Goal: Task Accomplishment & Management: Complete application form

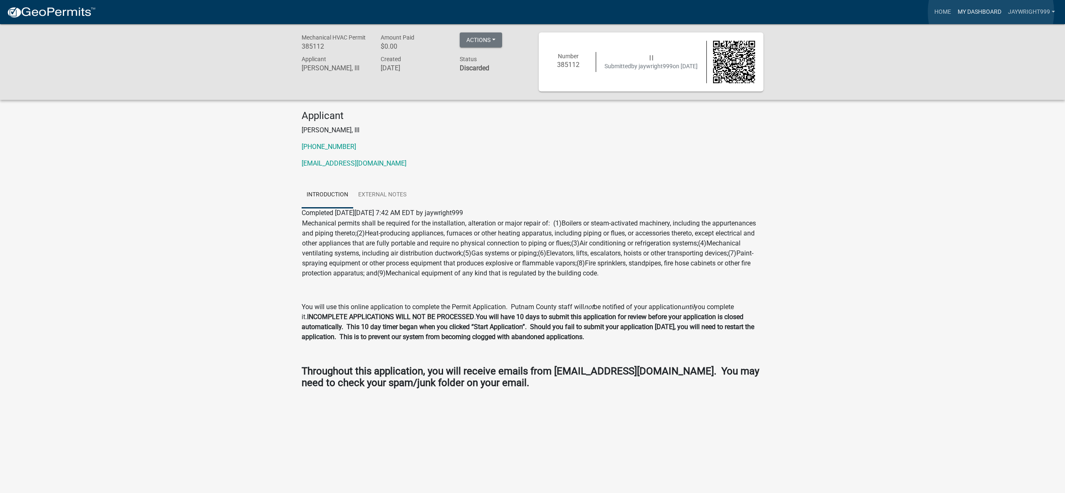
click at [991, 12] on link "My Dashboard" at bounding box center [980, 12] width 50 height 16
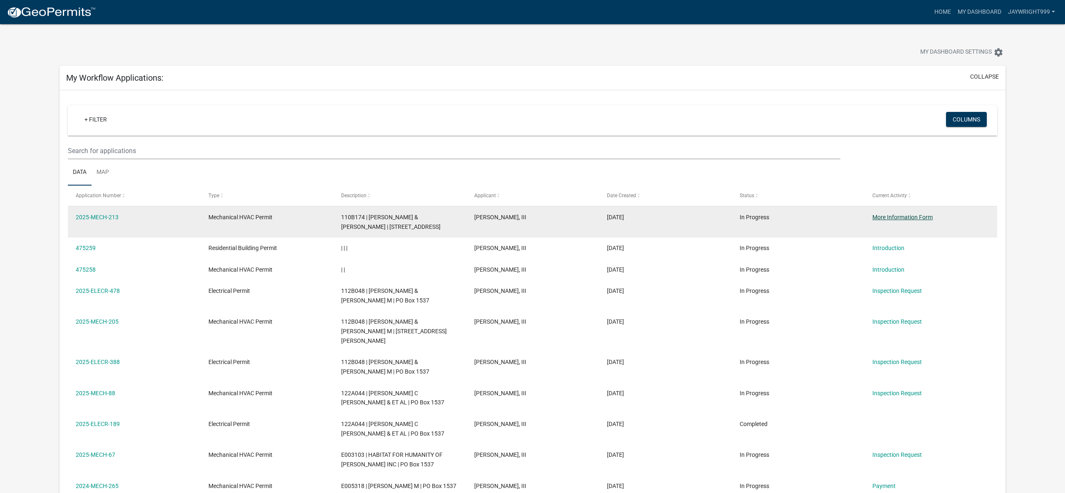
click at [897, 233] on datatable-body-cell "More Information Form" at bounding box center [931, 221] width 133 height 31
click at [897, 218] on link "More Information Form" at bounding box center [903, 217] width 60 height 7
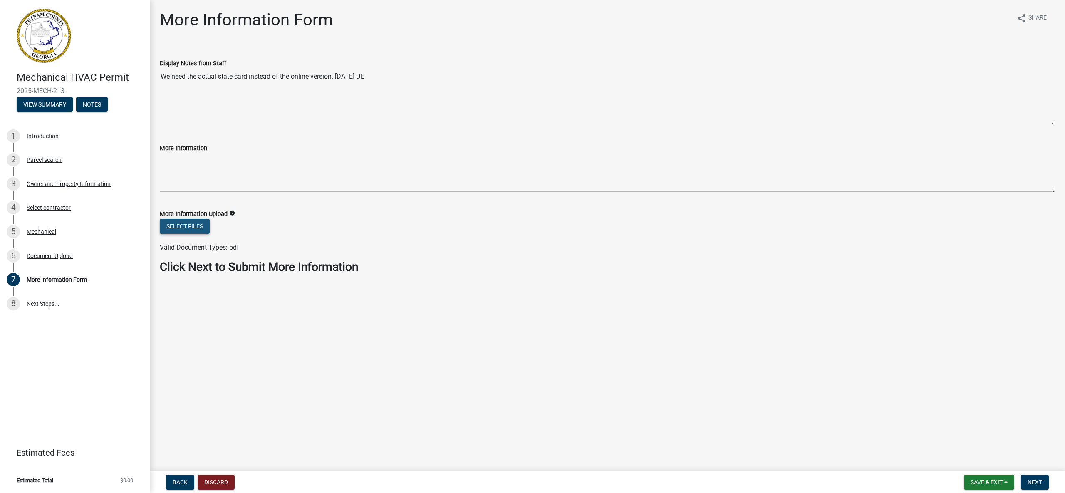
click at [179, 226] on button "Select files" at bounding box center [185, 226] width 50 height 15
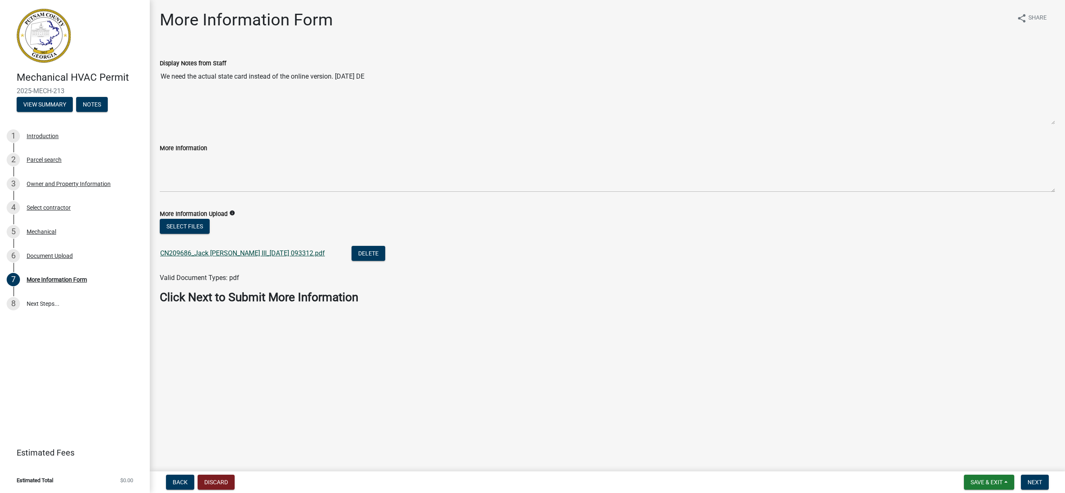
click at [270, 254] on link "CN209686_Jack Wright III_2025-08-26 093312.pdf" at bounding box center [242, 253] width 165 height 8
click at [1031, 481] on span "Next" at bounding box center [1035, 482] width 15 height 7
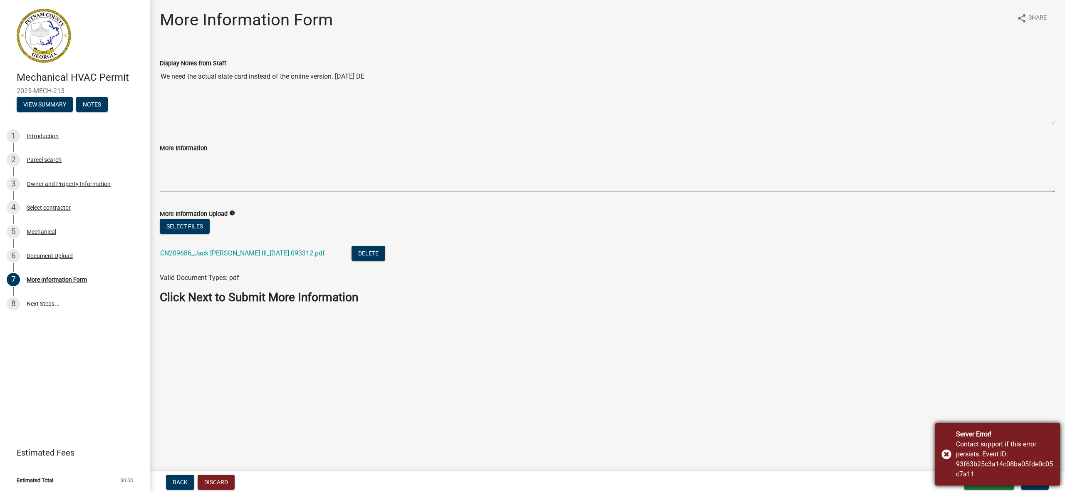
click at [946, 454] on div "Server Error! Contact support if this error persists. Event ID: 93f63b25c3a14c0…" at bounding box center [997, 454] width 125 height 62
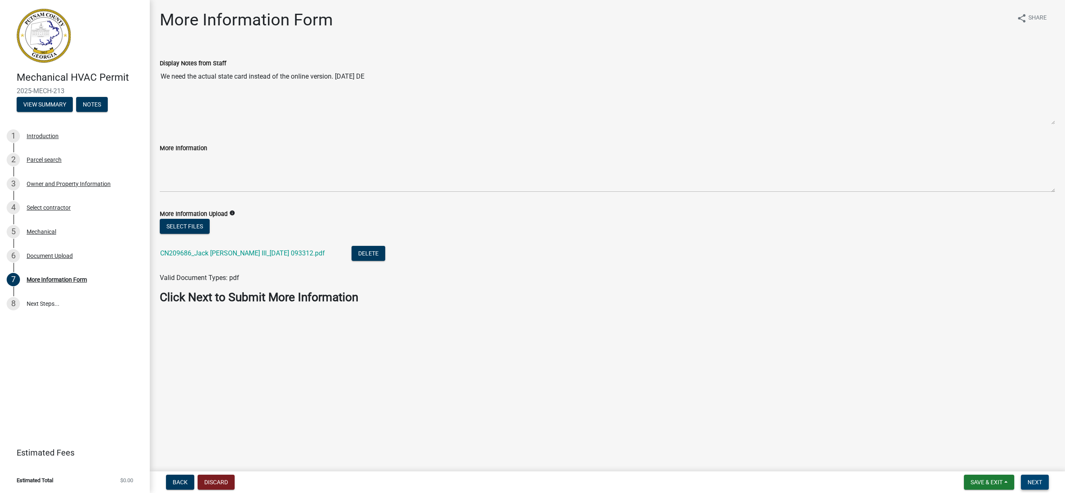
click at [1026, 483] on button "Next" at bounding box center [1035, 482] width 28 height 15
click at [1039, 481] on span "Next" at bounding box center [1035, 482] width 15 height 7
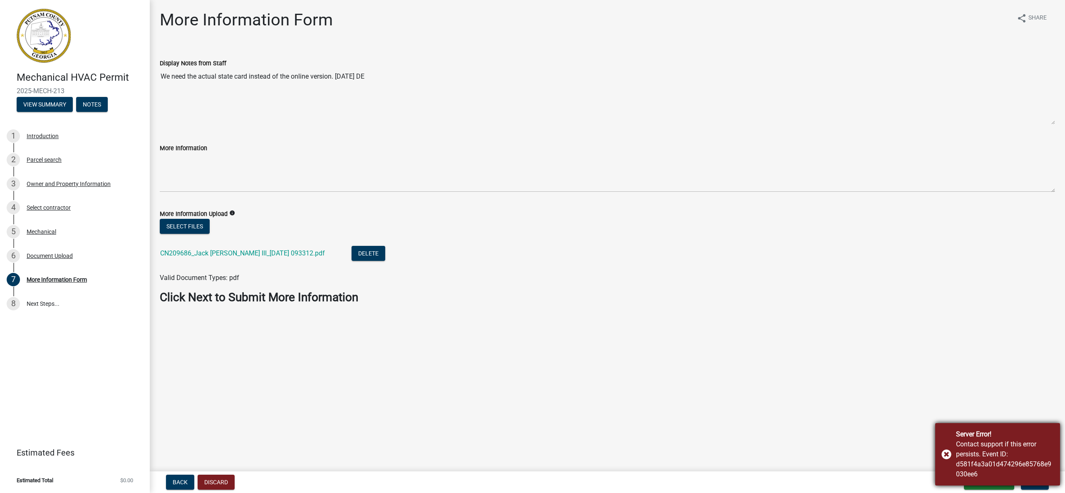
click at [943, 454] on div "Server Error! Contact support if this error persists. Event ID: d581f4a3a01d474…" at bounding box center [997, 454] width 125 height 62
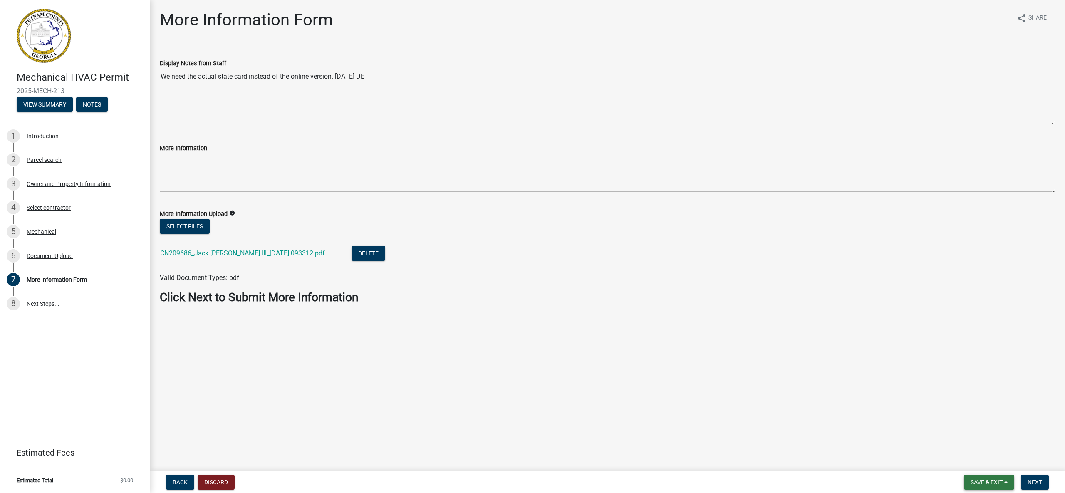
click at [981, 481] on span "Save & Exit" at bounding box center [987, 482] width 32 height 7
click at [979, 462] on button "Save & Exit" at bounding box center [981, 461] width 67 height 20
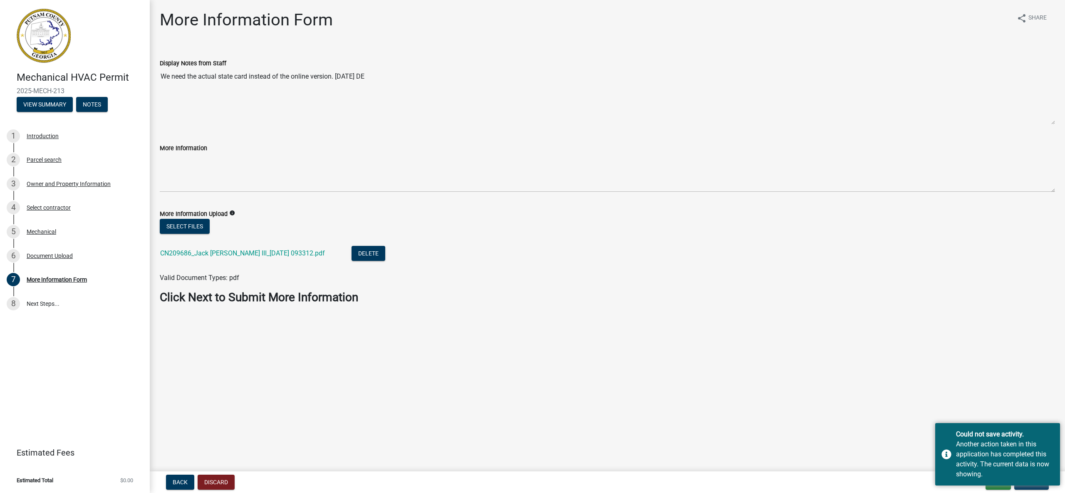
click at [633, 402] on main "More Information Form share Share Display Notes from Staff We need the actual s…" at bounding box center [607, 234] width 915 height 468
click at [734, 406] on main "More Information Form share Share Display Notes from Staff We need the actual s…" at bounding box center [607, 234] width 915 height 468
click at [877, 435] on main "More Information Form share Share Display Notes from Staff We need the actual s…" at bounding box center [607, 234] width 915 height 468
click at [1042, 488] on button "Update" at bounding box center [1031, 482] width 35 height 15
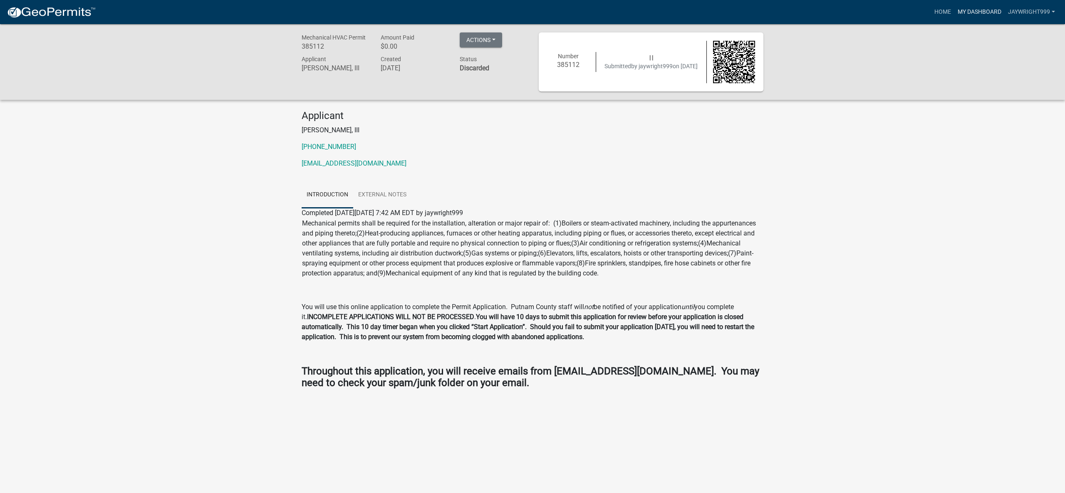
click at [983, 13] on link "My Dashboard" at bounding box center [980, 12] width 50 height 16
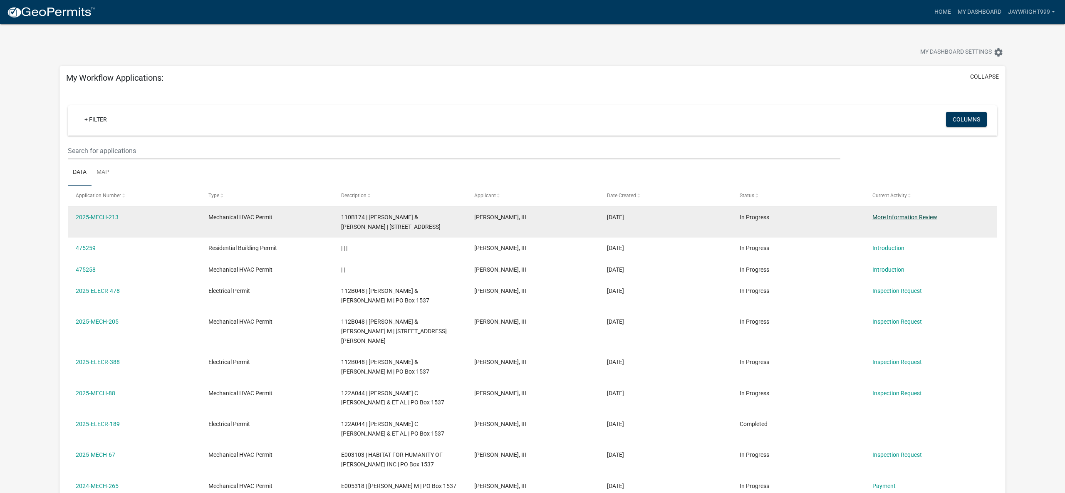
click at [898, 217] on link "More Information Review" at bounding box center [905, 217] width 65 height 7
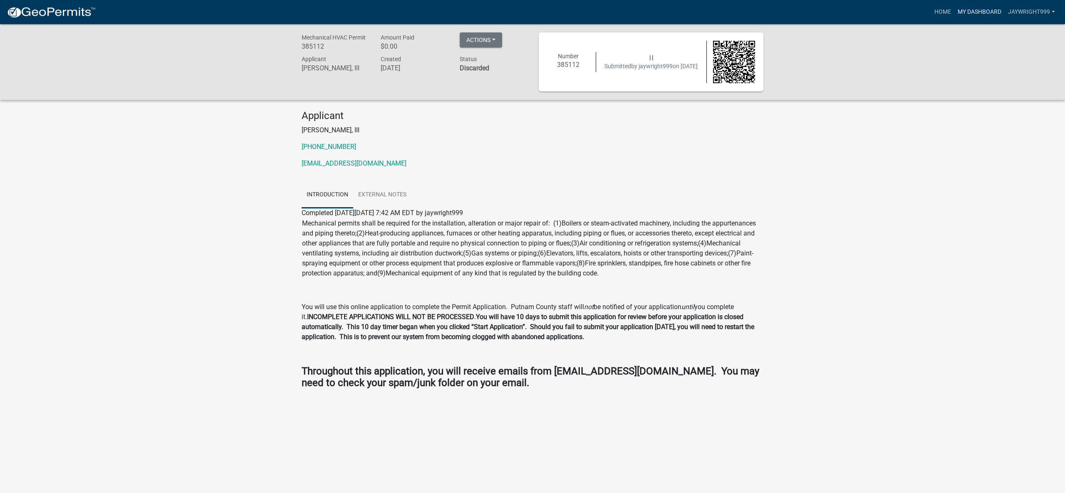
click at [987, 11] on link "My Dashboard" at bounding box center [980, 12] width 50 height 16
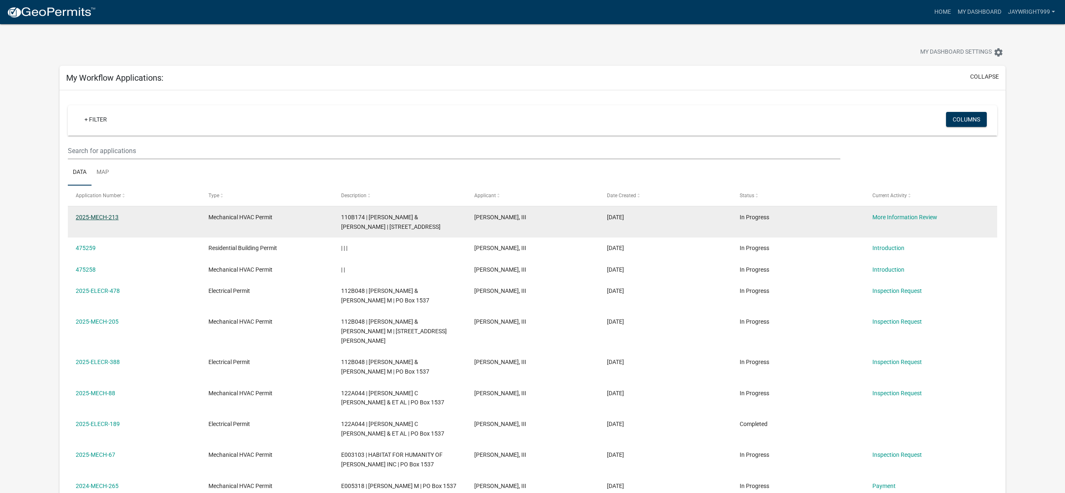
click at [103, 219] on link "2025-MECH-213" at bounding box center [97, 217] width 43 height 7
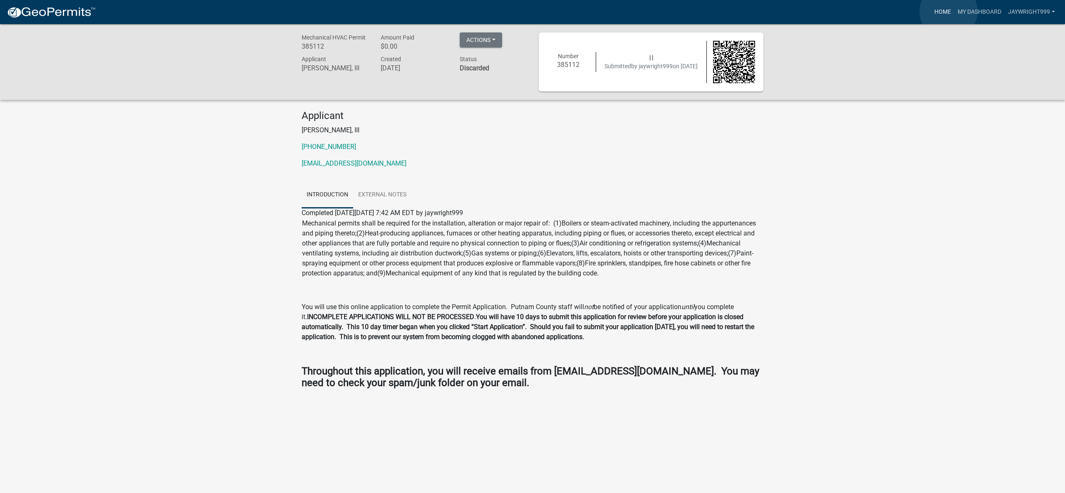
click at [949, 11] on link "Home" at bounding box center [942, 12] width 23 height 16
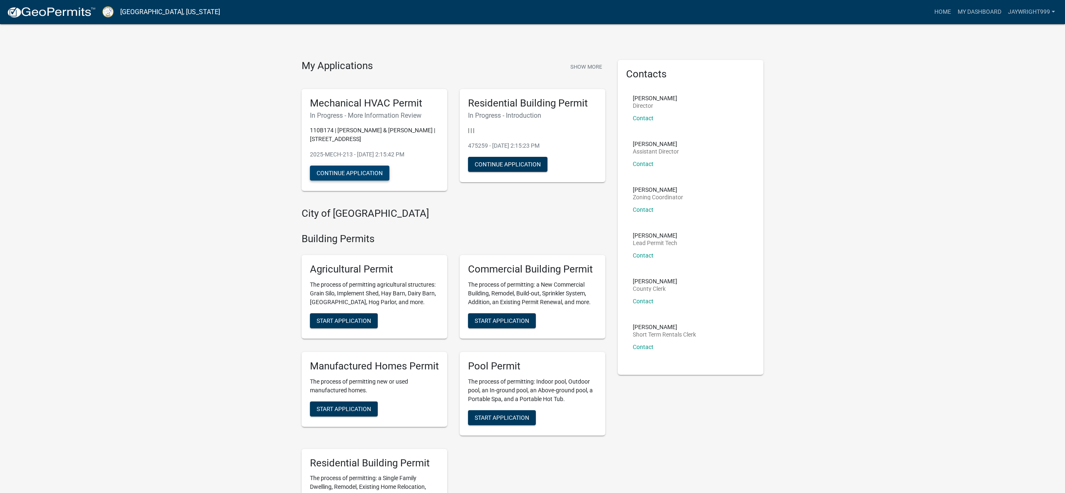
click at [336, 171] on button "Continue Application" at bounding box center [349, 173] width 79 height 15
